Goal: Understand process/instructions

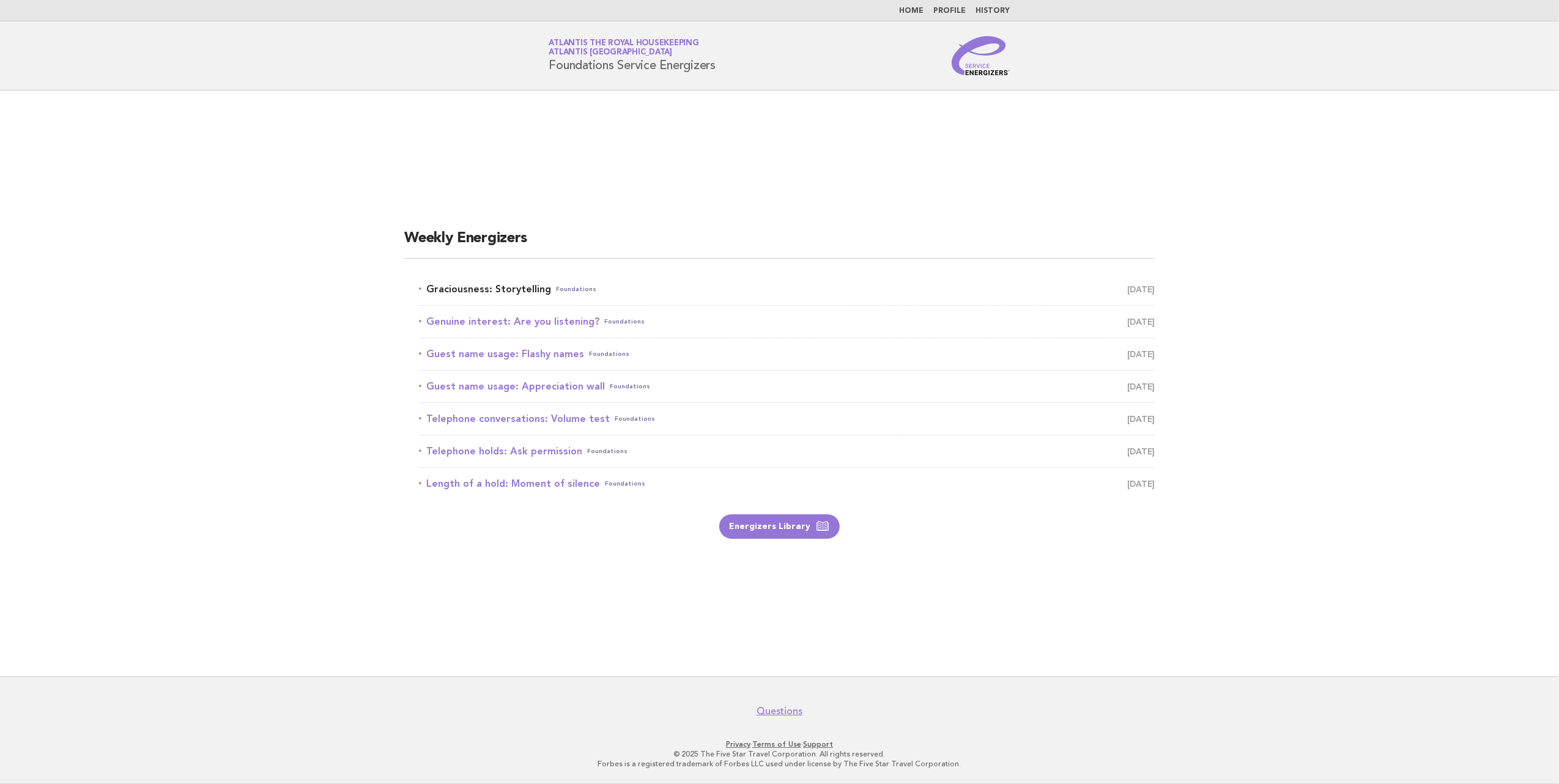
click at [504, 287] on link "Graciousness: Storytelling Foundations August 15" at bounding box center [787, 289] width 736 height 17
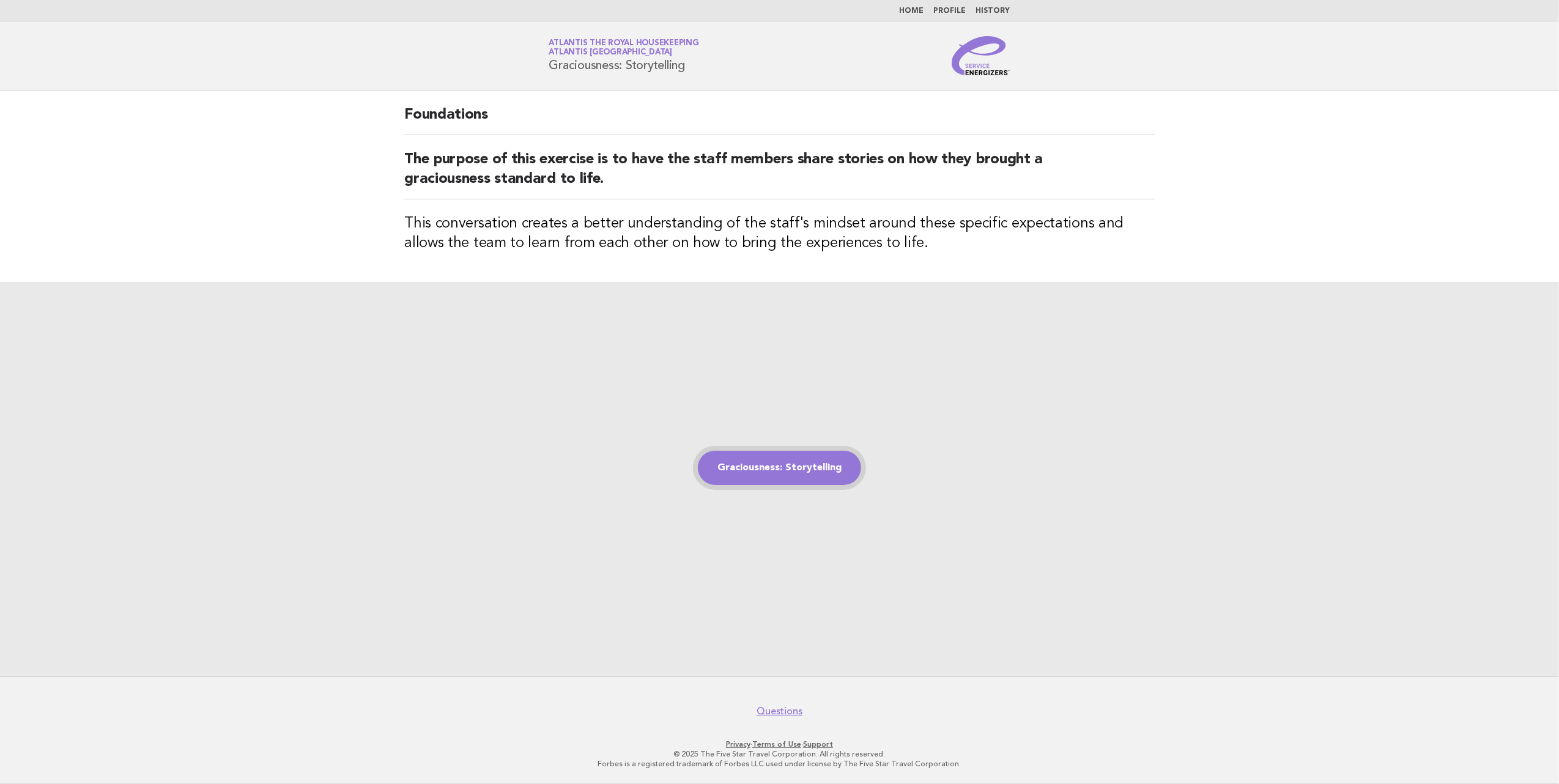
click at [764, 469] on link "Graciousness: Storytelling" at bounding box center [779, 468] width 163 height 35
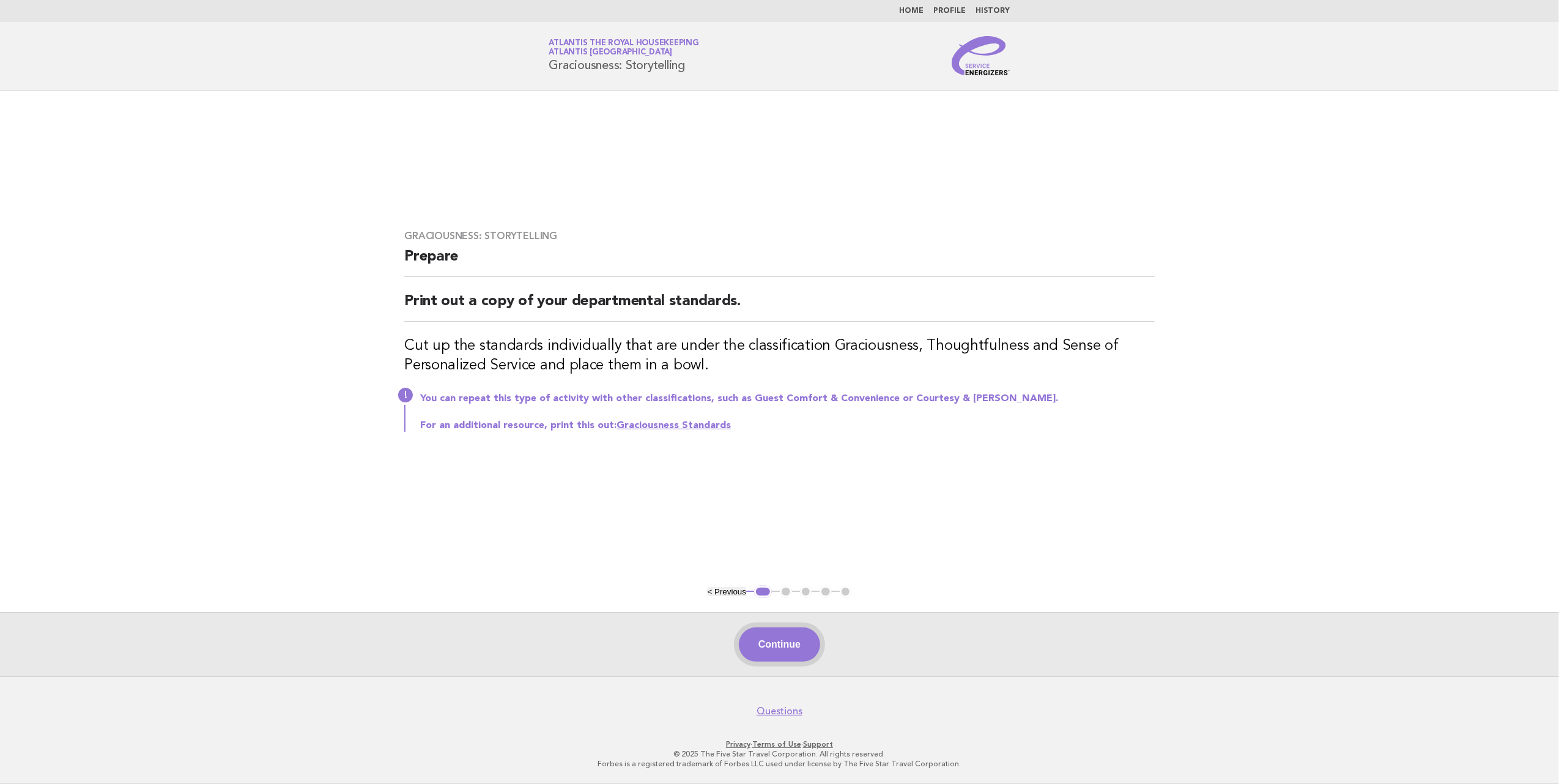
click at [776, 643] on button "Continue" at bounding box center [779, 644] width 81 height 35
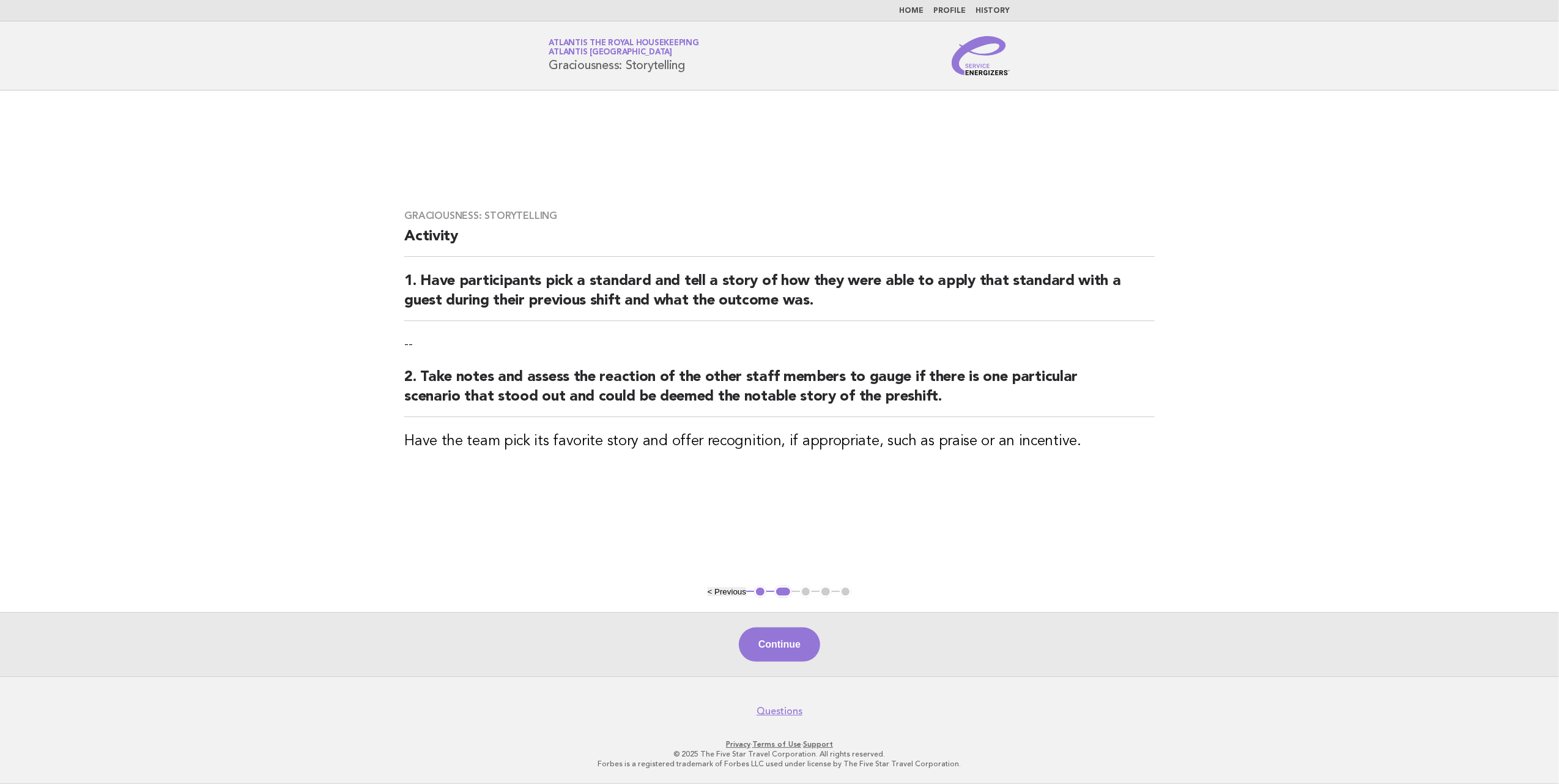
drag, startPoint x: 798, startPoint y: 641, endPoint x: 790, endPoint y: 648, distance: 10.6
click at [800, 643] on button "Continue" at bounding box center [779, 644] width 81 height 35
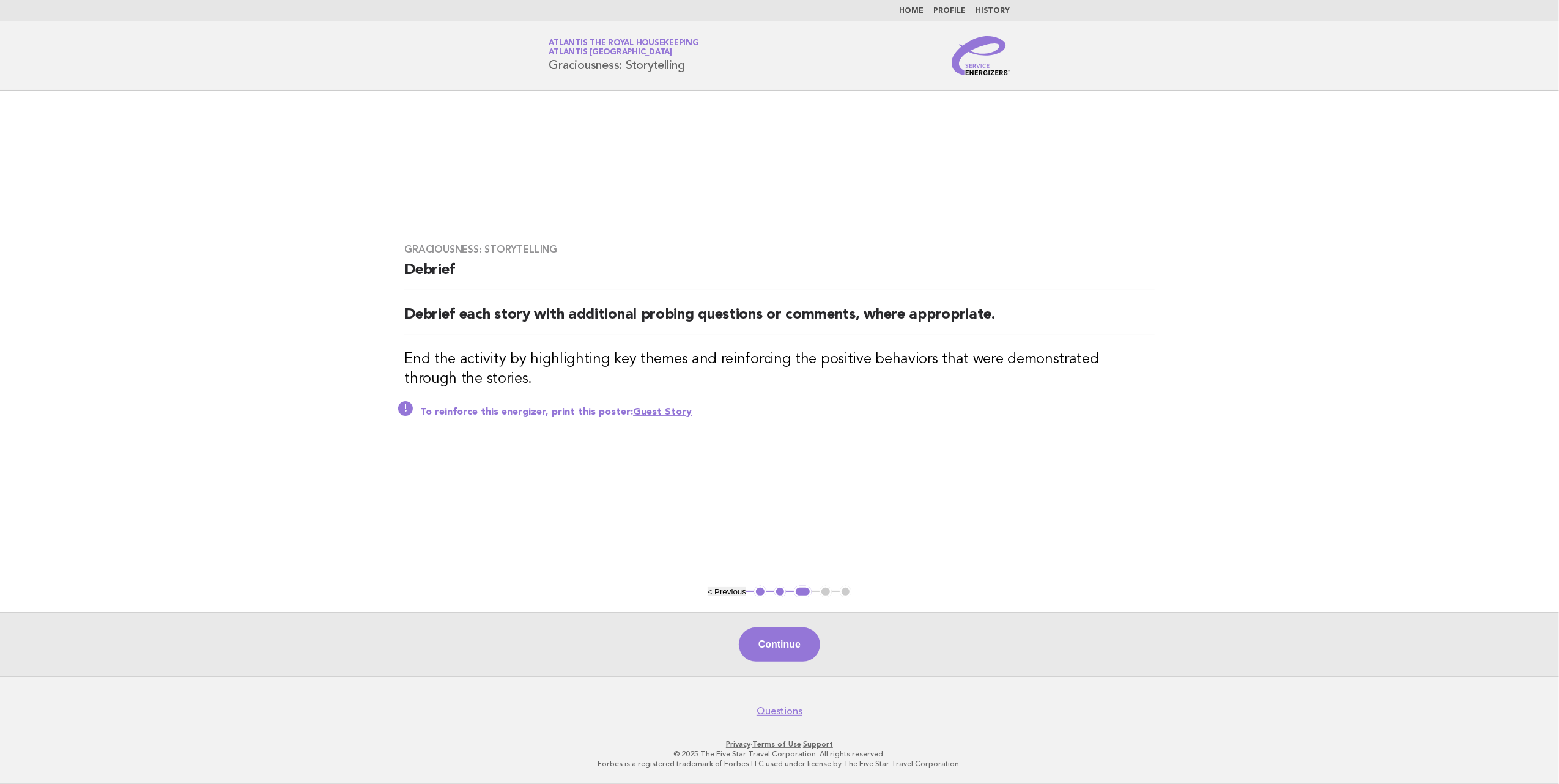
drag, startPoint x: 760, startPoint y: 643, endPoint x: 765, endPoint y: 651, distance: 9.4
click at [762, 644] on button "Continue" at bounding box center [779, 644] width 81 height 35
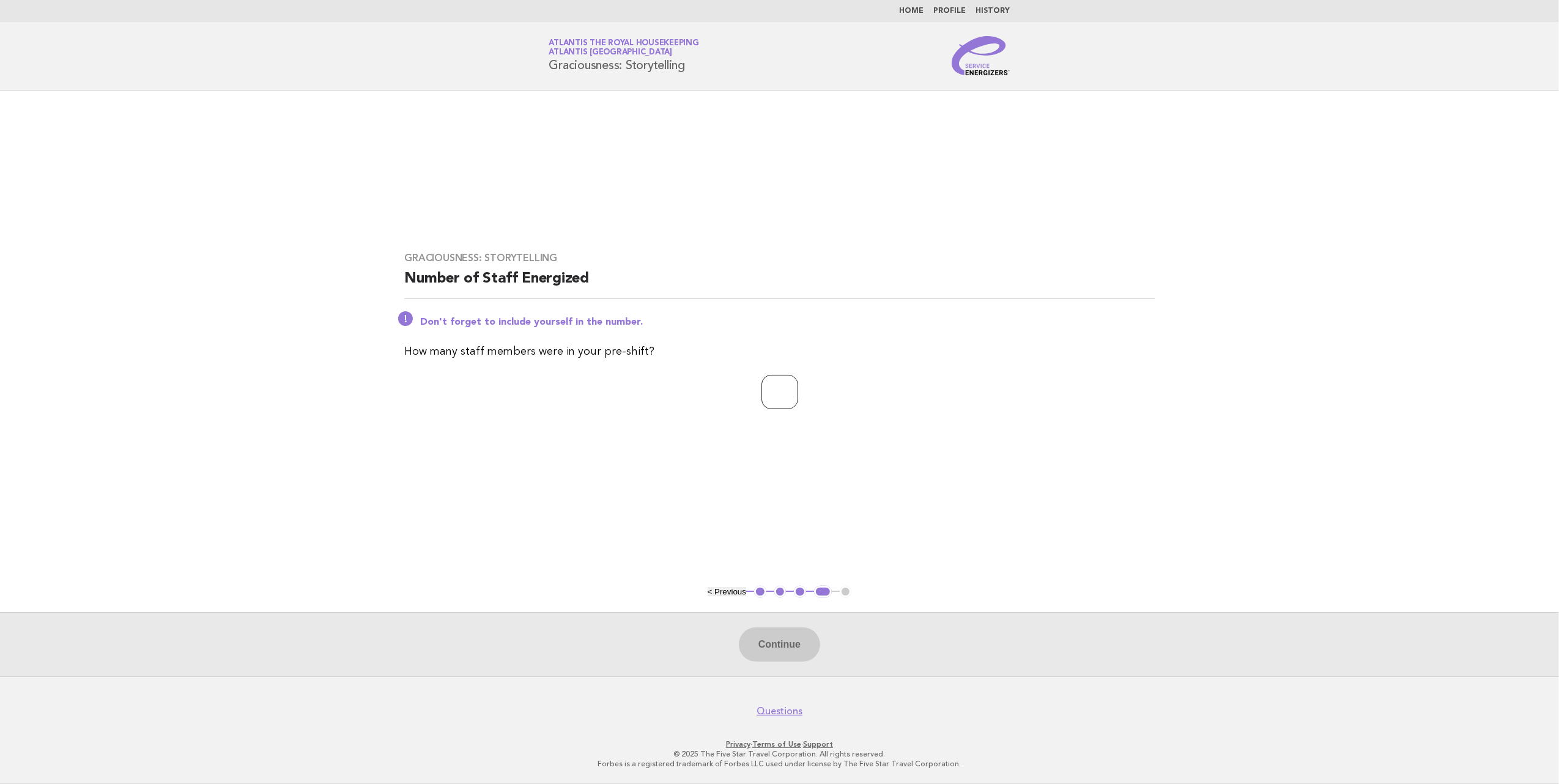
click at [780, 399] on input "number" at bounding box center [780, 392] width 36 height 35
type input "**"
drag, startPoint x: 793, startPoint y: 644, endPoint x: 780, endPoint y: 671, distance: 30.0
click at [793, 646] on button "Continue" at bounding box center [779, 644] width 81 height 35
